Goal: Navigation & Orientation: Find specific page/section

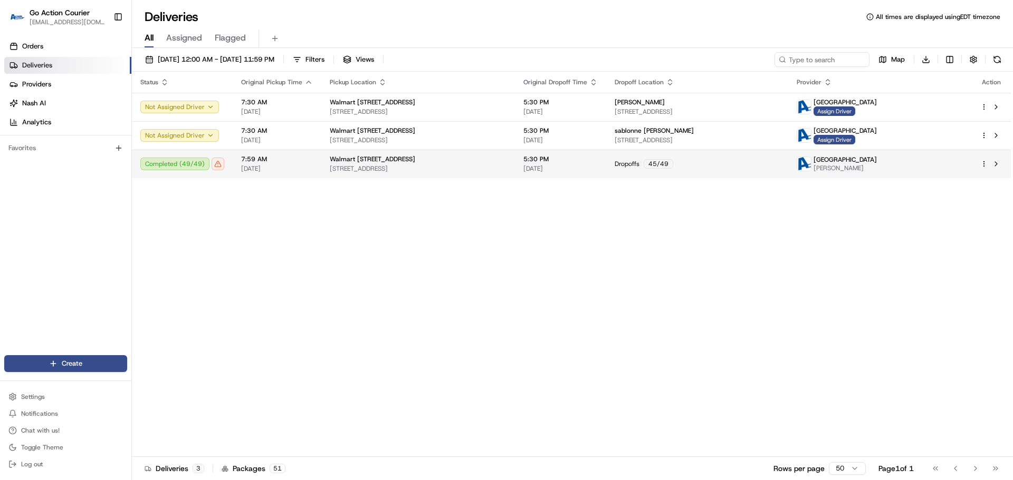
click at [331, 163] on span "Walmart [STREET_ADDRESS]" at bounding box center [372, 159] width 85 height 8
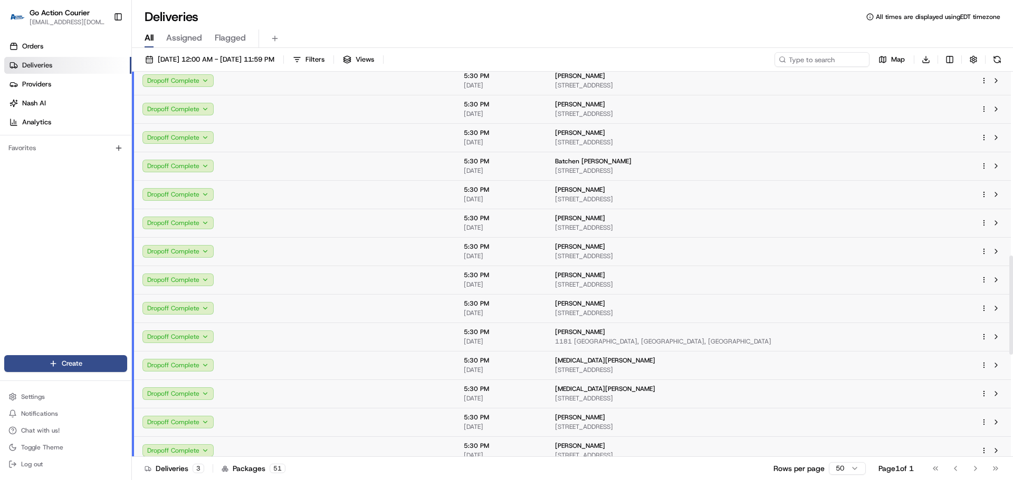
scroll to position [695, 0]
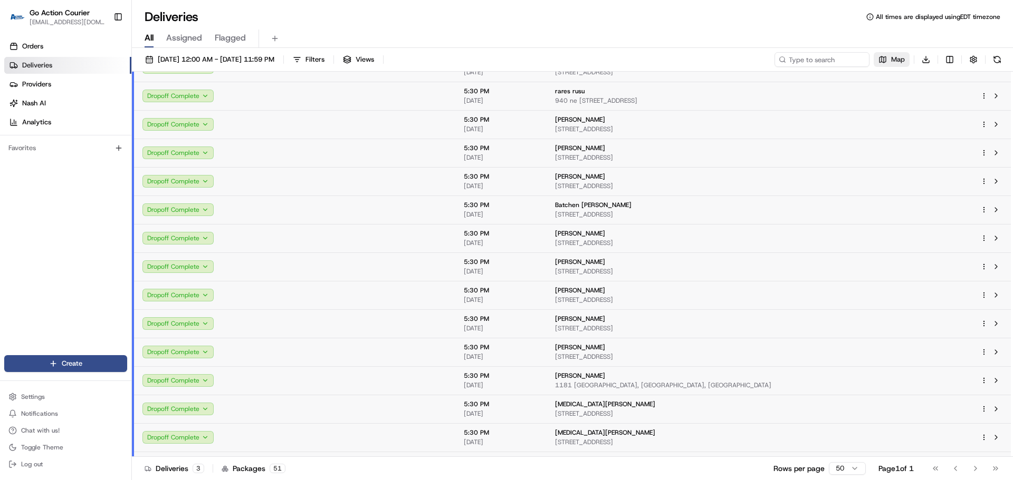
click at [887, 63] on button "Map" at bounding box center [891, 59] width 36 height 15
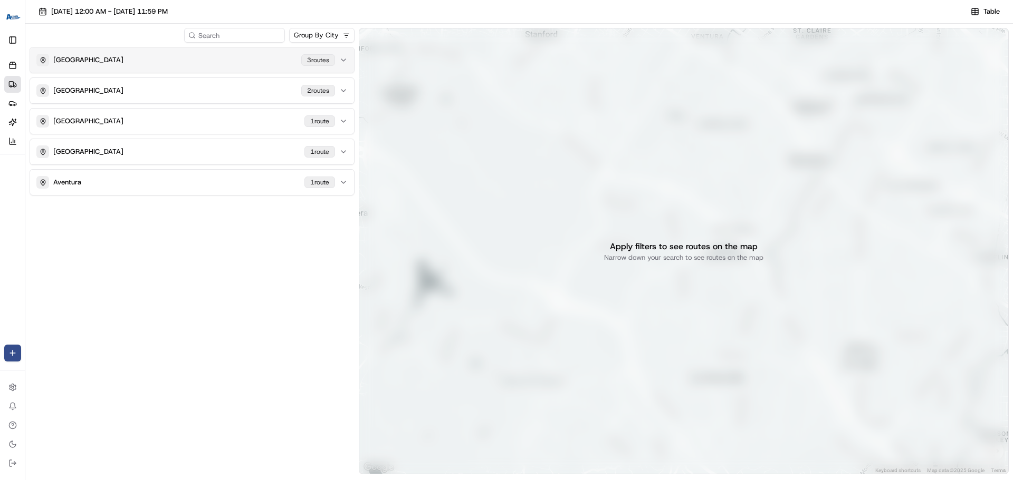
click at [252, 65] on div "MIAMI GARDENS [STREET_ADDRESS]" at bounding box center [185, 60] width 299 height 13
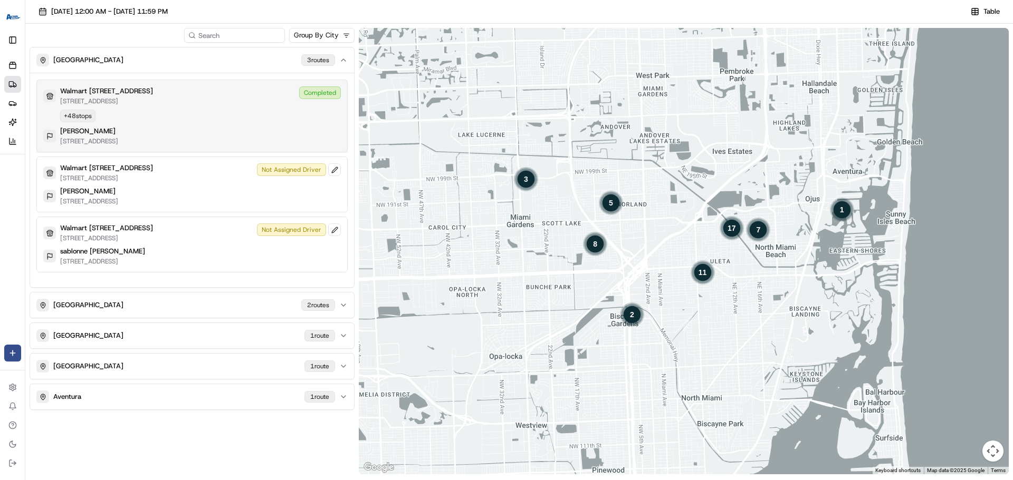
click at [240, 86] on div "Walmart [STREET_ADDRESS][GEOGRAPHIC_DATA][STREET_ADDRESS][GEOGRAPHIC_DATA] Comp…" at bounding box center [191, 95] width 297 height 19
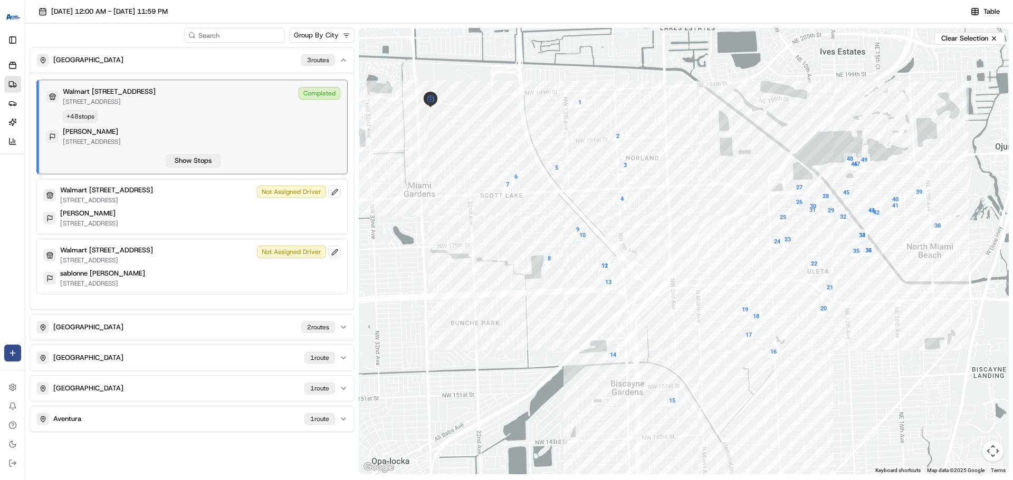
click at [209, 157] on button "Show Stops" at bounding box center [193, 161] width 55 height 13
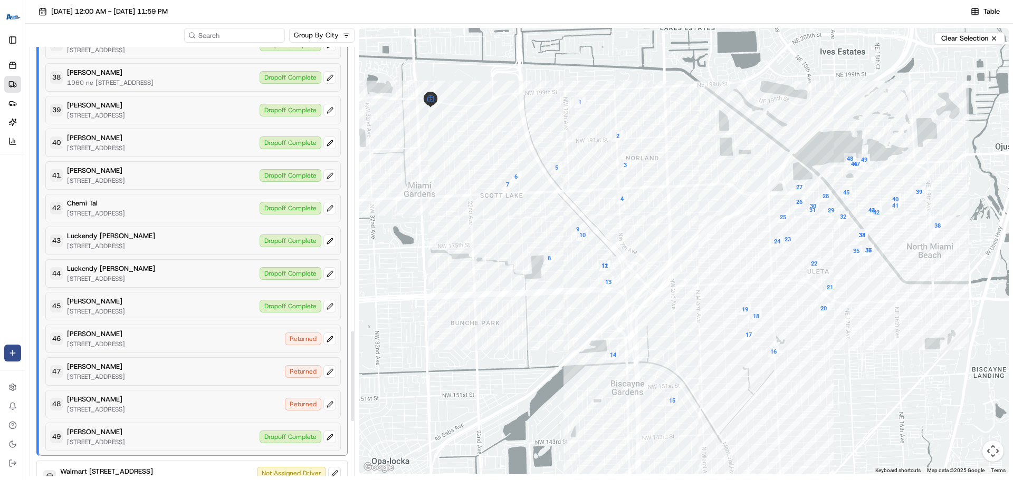
scroll to position [1371, 0]
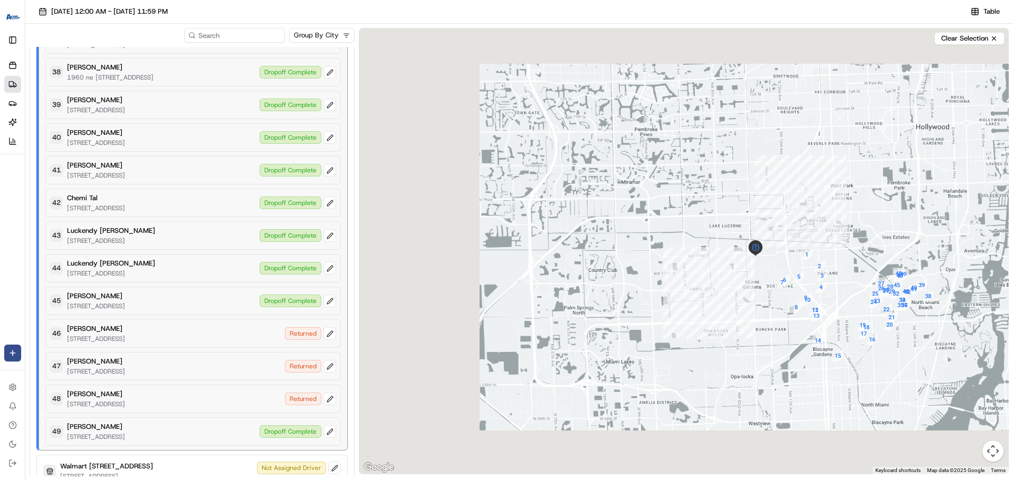
click at [677, 292] on div at bounding box center [684, 251] width 650 height 447
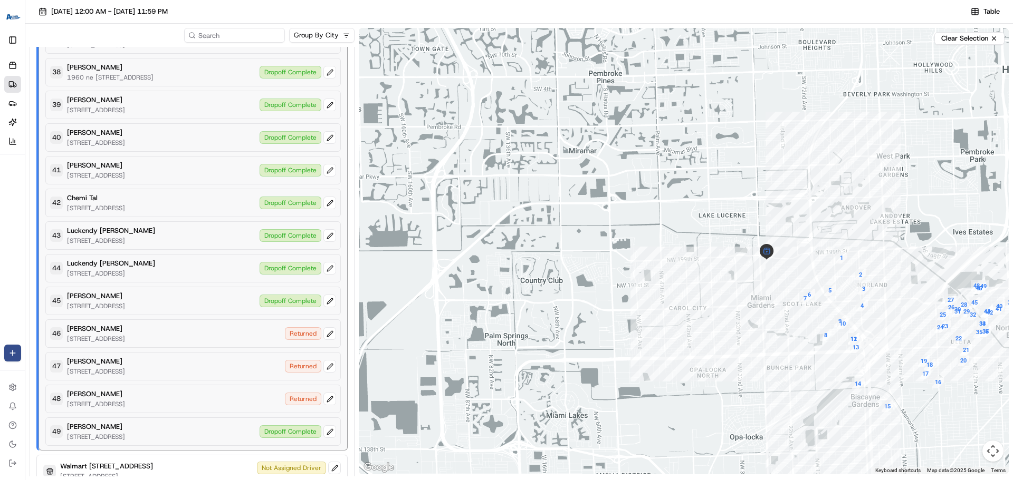
drag, startPoint x: 863, startPoint y: 287, endPoint x: 567, endPoint y: 273, distance: 296.2
click at [567, 273] on div at bounding box center [684, 251] width 650 height 447
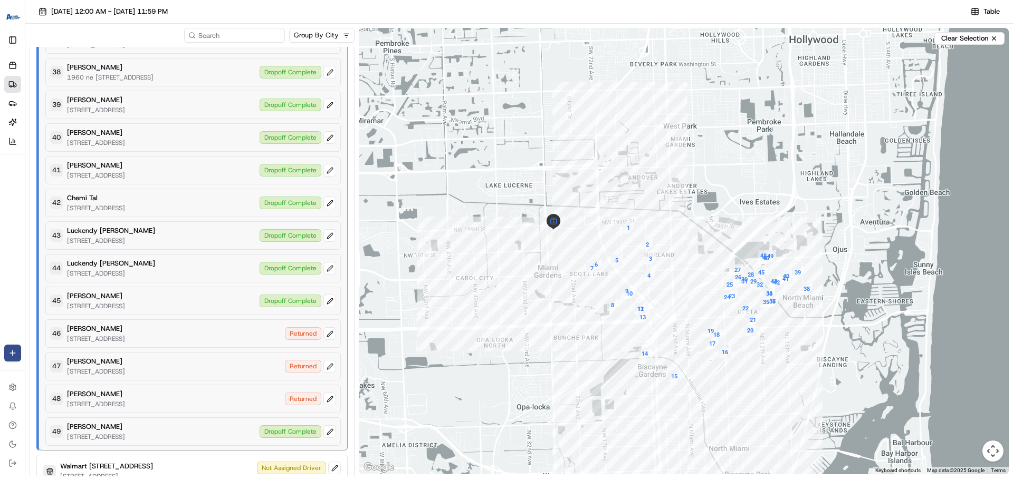
drag, startPoint x: 655, startPoint y: 274, endPoint x: 429, endPoint y: 243, distance: 227.3
click at [429, 243] on div at bounding box center [684, 251] width 650 height 447
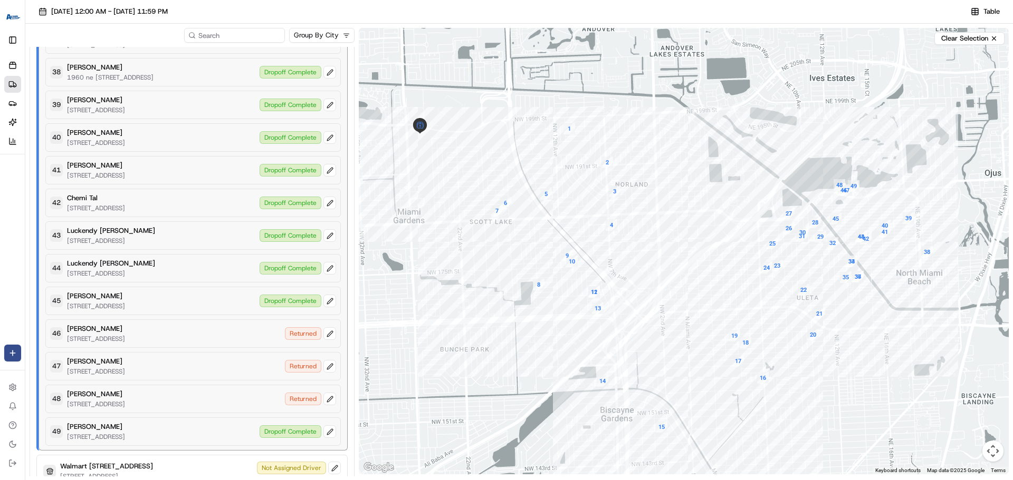
drag, startPoint x: 558, startPoint y: 265, endPoint x: 355, endPoint y: 179, distance: 219.8
click at [355, 179] on div "Group By City [GEOGRAPHIC_DATA] 3 route [GEOGRAPHIC_DATA] [STREET_ADDRESS][GEOG…" at bounding box center [518, 252] width 987 height 457
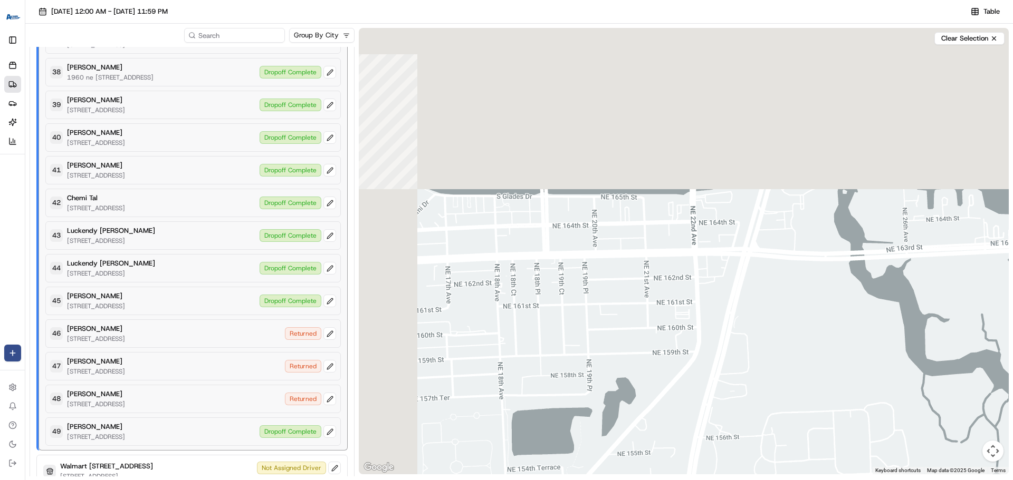
drag, startPoint x: 521, startPoint y: 121, endPoint x: 623, endPoint y: 310, distance: 214.8
click at [640, 362] on div at bounding box center [684, 251] width 650 height 447
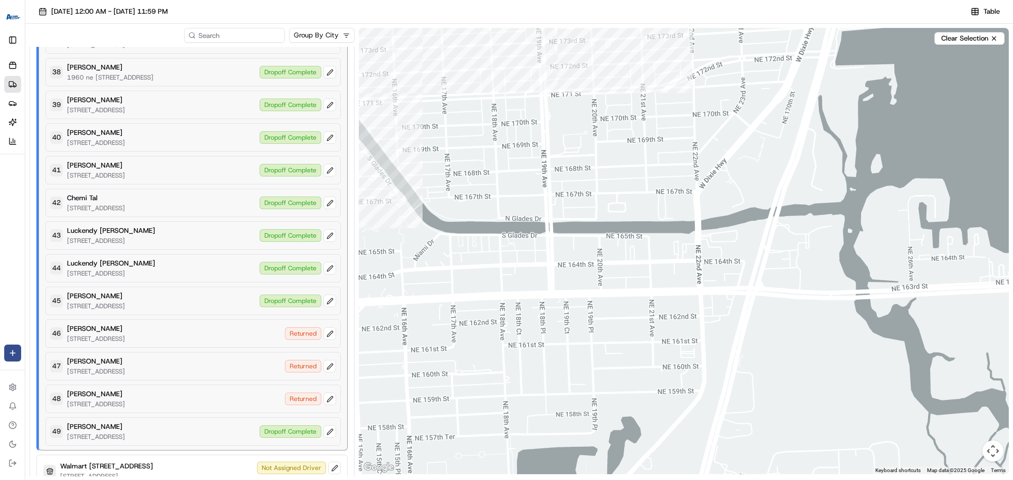
drag, startPoint x: 581, startPoint y: 151, endPoint x: 611, endPoint y: 295, distance: 147.6
click at [650, 417] on div at bounding box center [684, 251] width 650 height 447
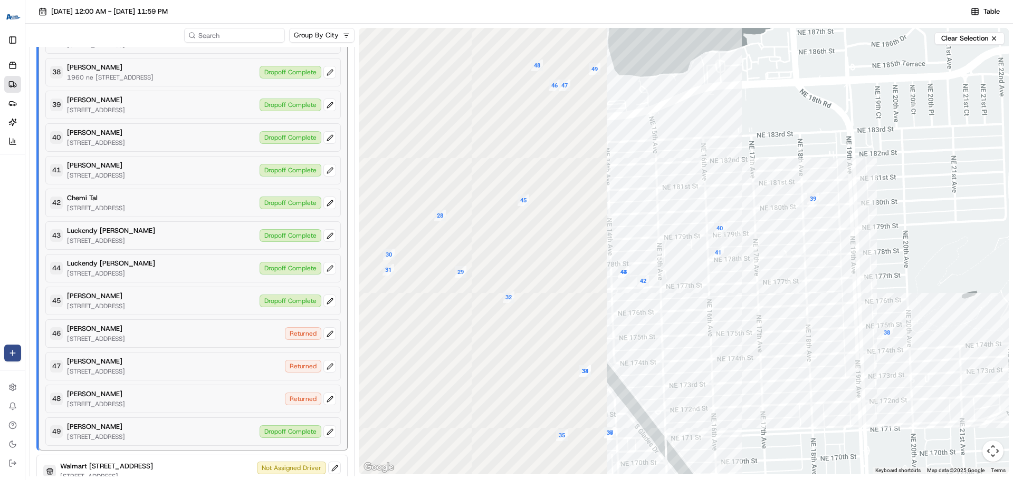
drag, startPoint x: 454, startPoint y: 167, endPoint x: 708, endPoint y: 238, distance: 264.0
click at [708, 238] on div at bounding box center [684, 251] width 650 height 447
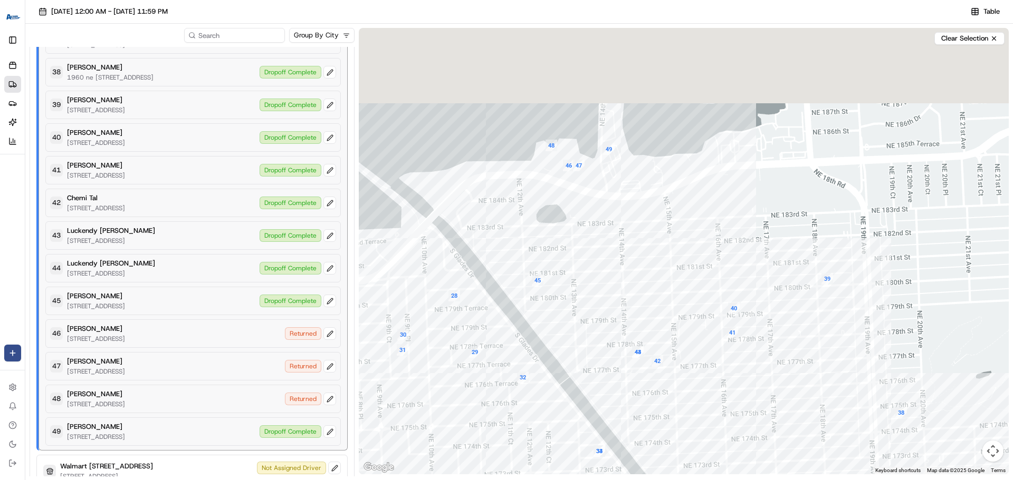
drag, startPoint x: 564, startPoint y: 143, endPoint x: 579, endPoint y: 225, distance: 83.0
click at [579, 225] on div at bounding box center [684, 251] width 650 height 447
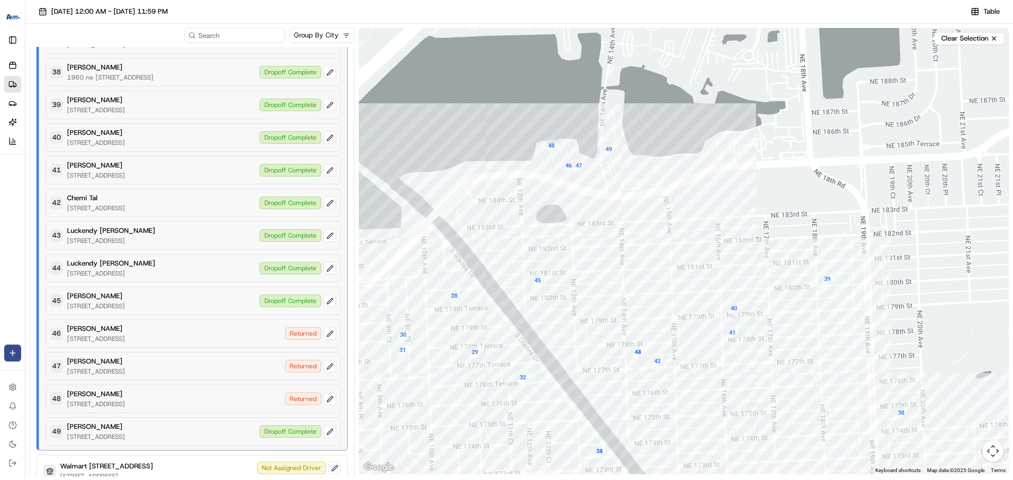
drag, startPoint x: 544, startPoint y: 196, endPoint x: 549, endPoint y: 196, distance: 5.3
click at [547, 229] on div at bounding box center [684, 251] width 650 height 447
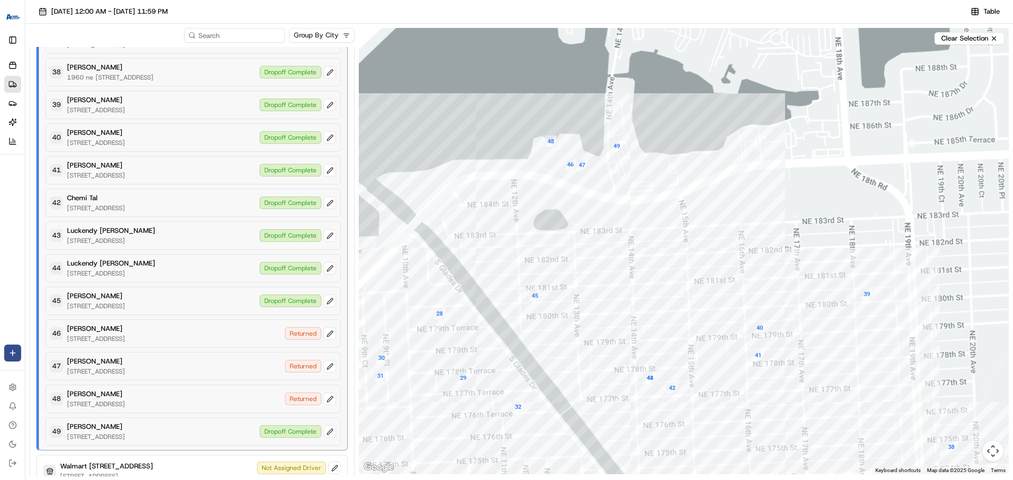
click at [544, 249] on div at bounding box center [684, 251] width 650 height 447
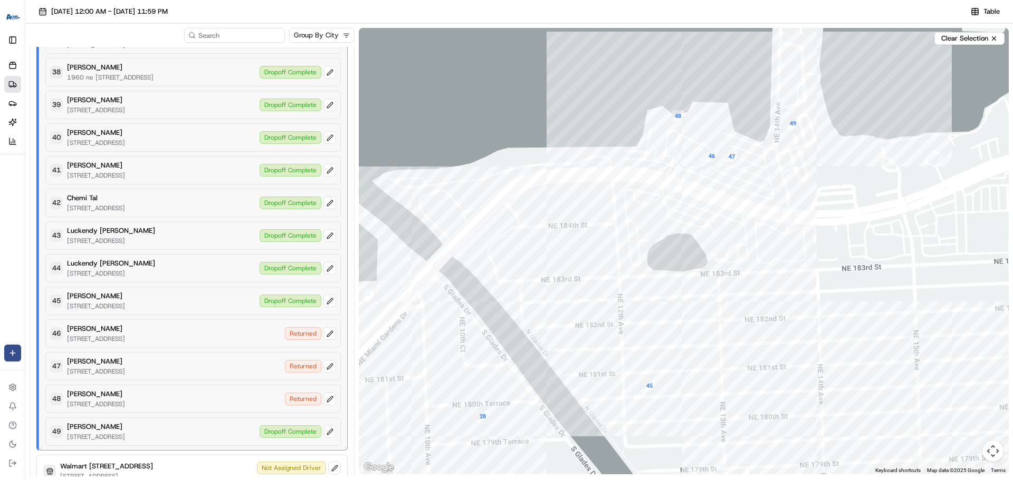
drag, startPoint x: 525, startPoint y: 205, endPoint x: 543, endPoint y: 206, distance: 18.0
click at [543, 206] on div at bounding box center [684, 251] width 650 height 447
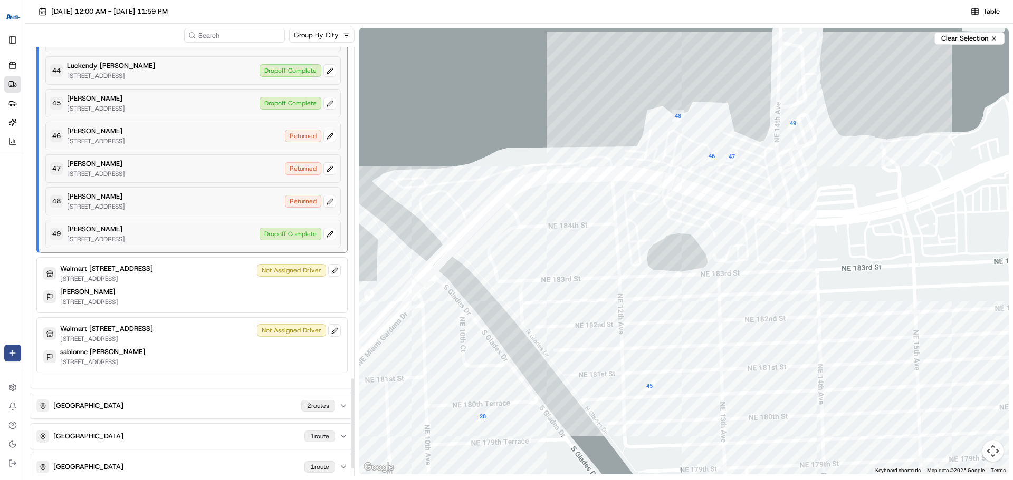
scroll to position [1582, 0]
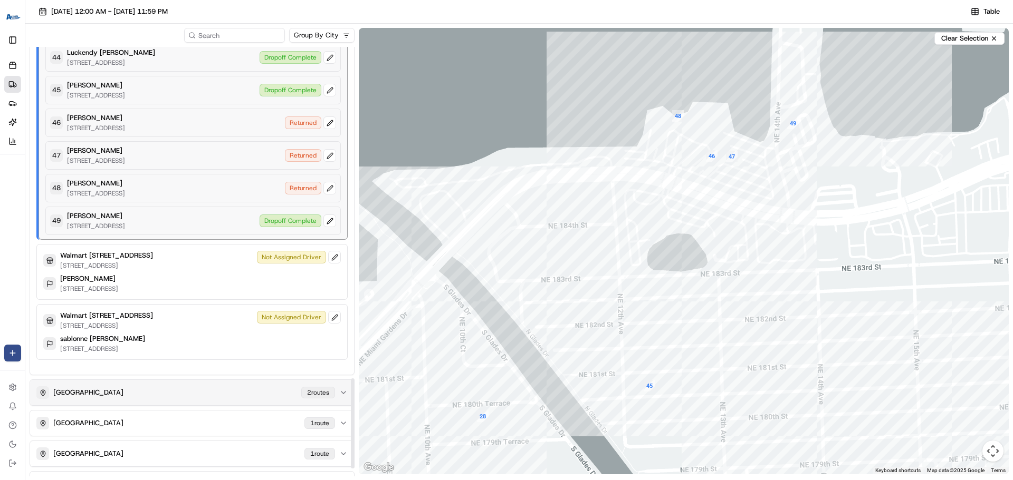
click at [274, 399] on div "Miami 2 route s" at bounding box center [185, 393] width 299 height 13
